Goal: Obtain resource: Download file/media

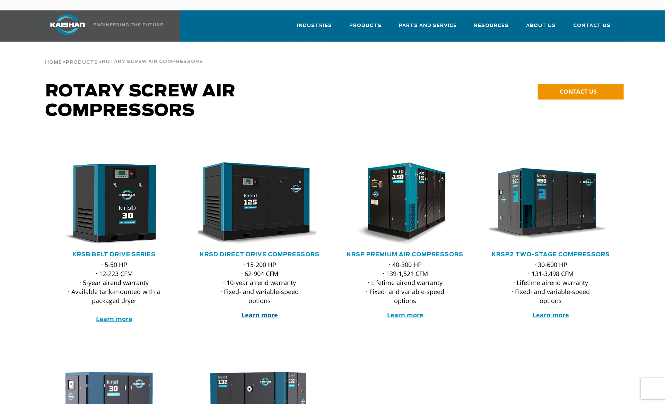
click at [259, 311] on strong "Learn more" at bounding box center [260, 315] width 36 height 8
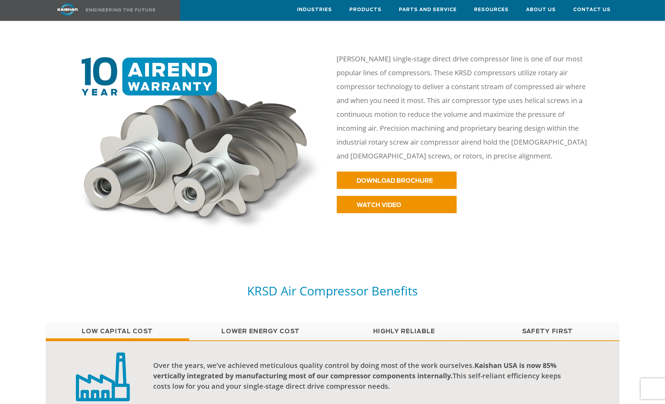
scroll to position [346, 0]
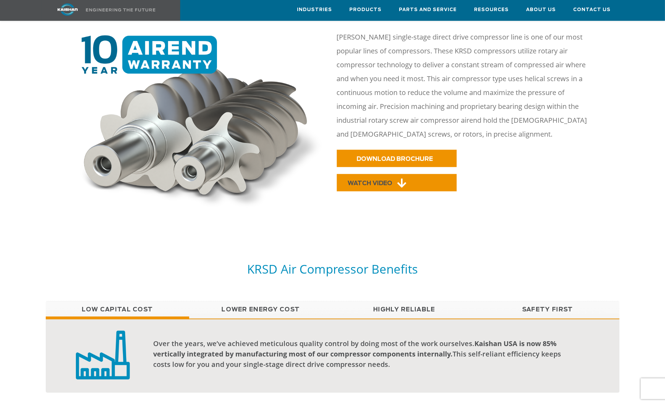
click at [380, 180] on span "WATCH VIDEO" at bounding box center [370, 183] width 45 height 6
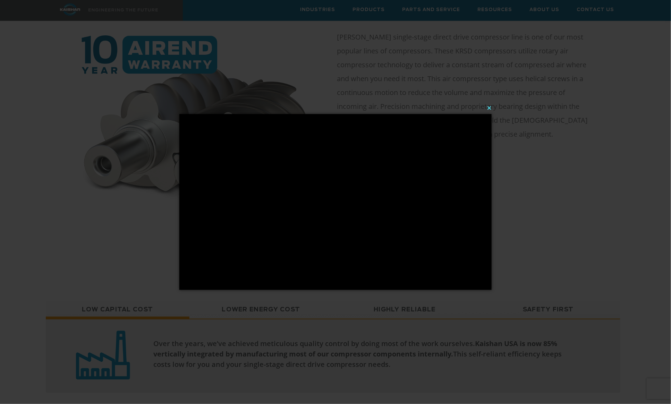
click at [489, 109] on button "×" at bounding box center [337, 107] width 312 height 15
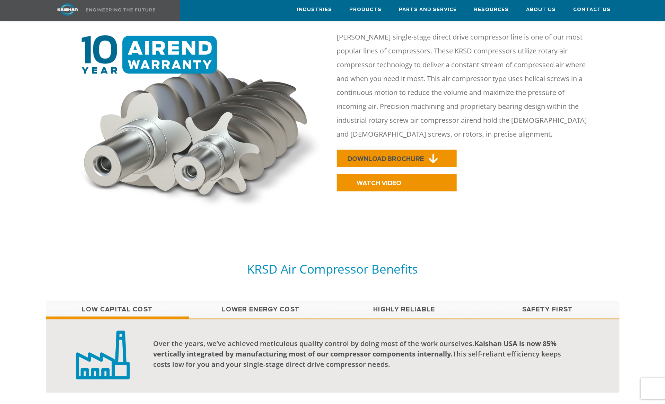
click at [387, 156] on span "DOWNLOAD BROCHURE" at bounding box center [386, 159] width 76 height 6
